Goal: Find specific page/section: Find specific page/section

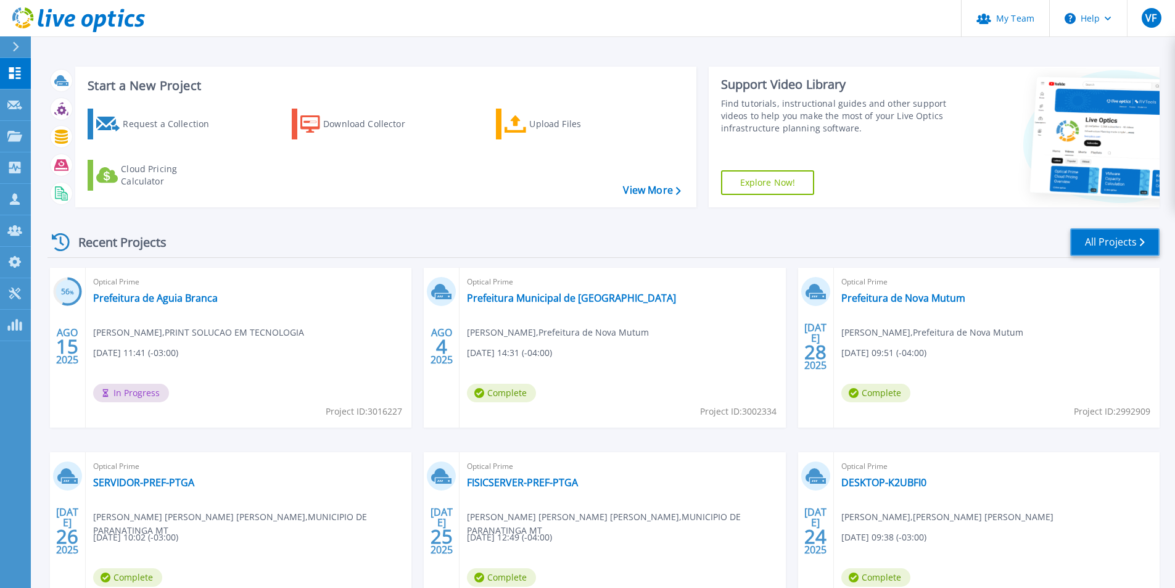
click at [1095, 243] on link "All Projects" at bounding box center [1114, 242] width 89 height 28
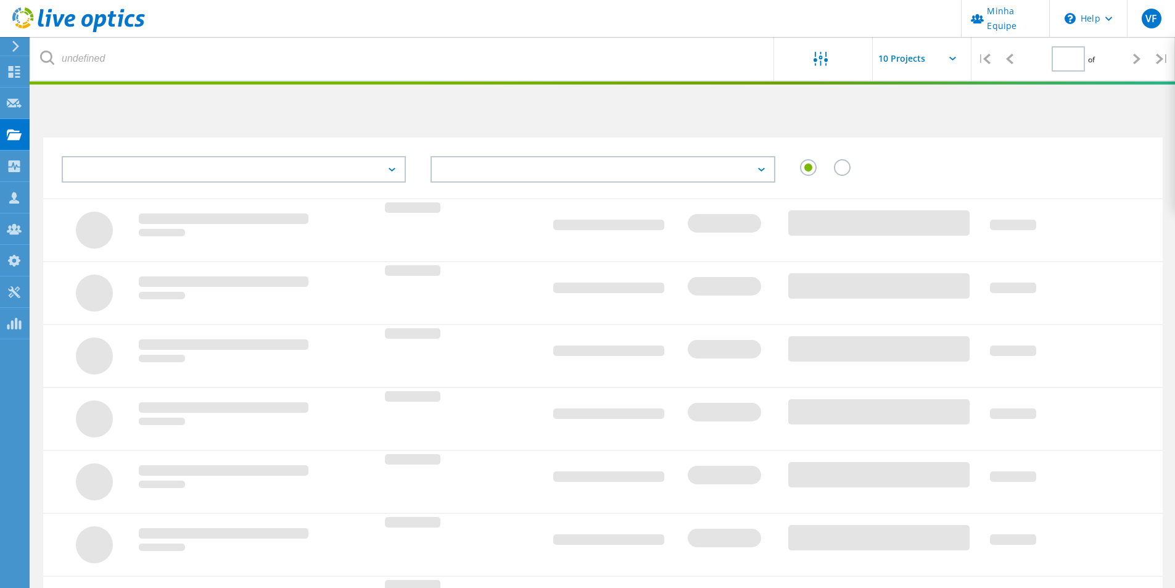
type input "1"
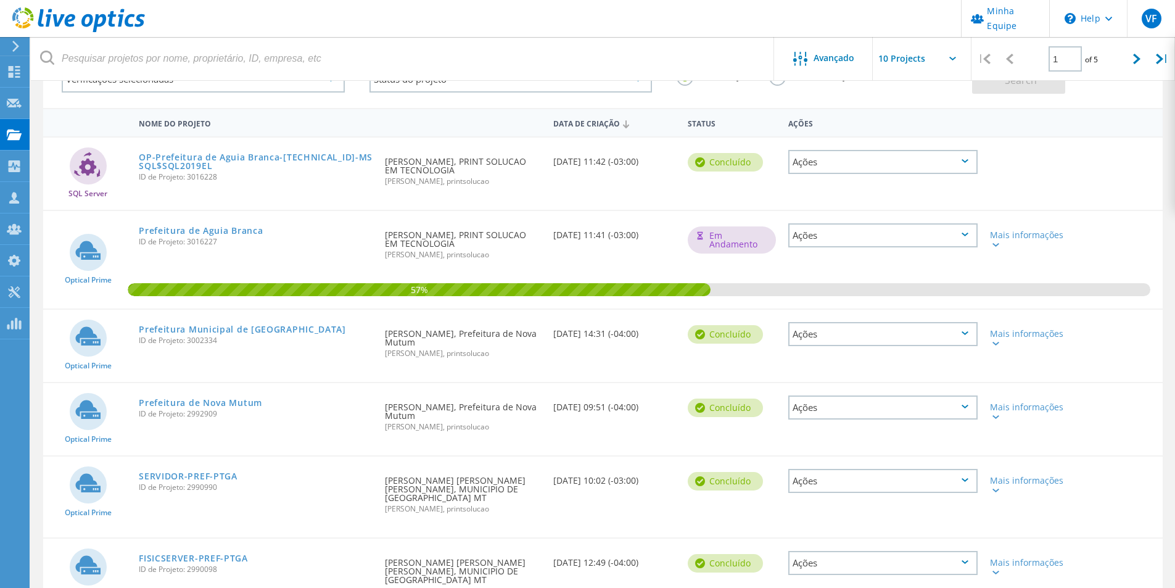
scroll to position [123, 0]
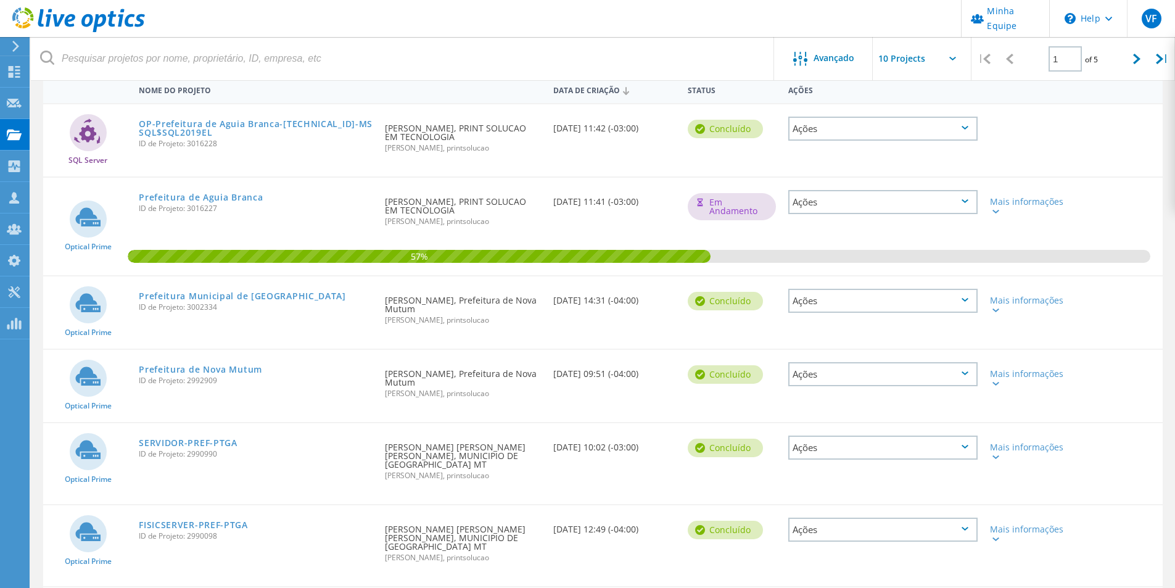
click at [1125, 464] on div "Optical Prime SERVIDOR-PREF-PTGA ID de Projeto: 2990990 Solicitado por [PERSON_…" at bounding box center [603, 463] width 1120 height 81
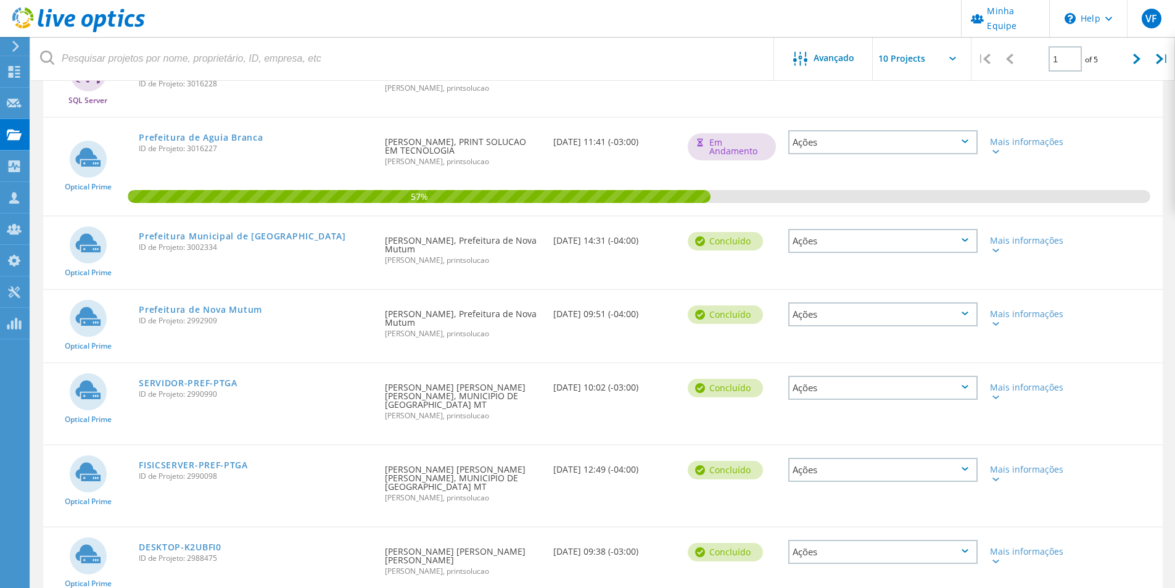
scroll to position [185, 0]
